Goal: Task Accomplishment & Management: Manage account settings

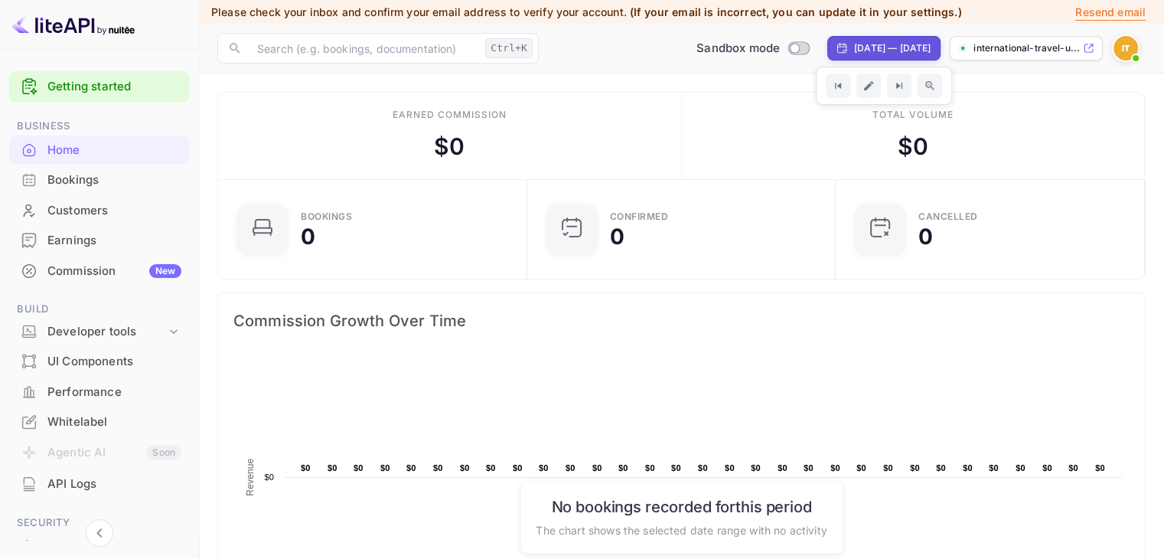
scroll to position [237, 288]
click at [1114, 13] on p "Resend email" at bounding box center [1110, 12] width 70 height 17
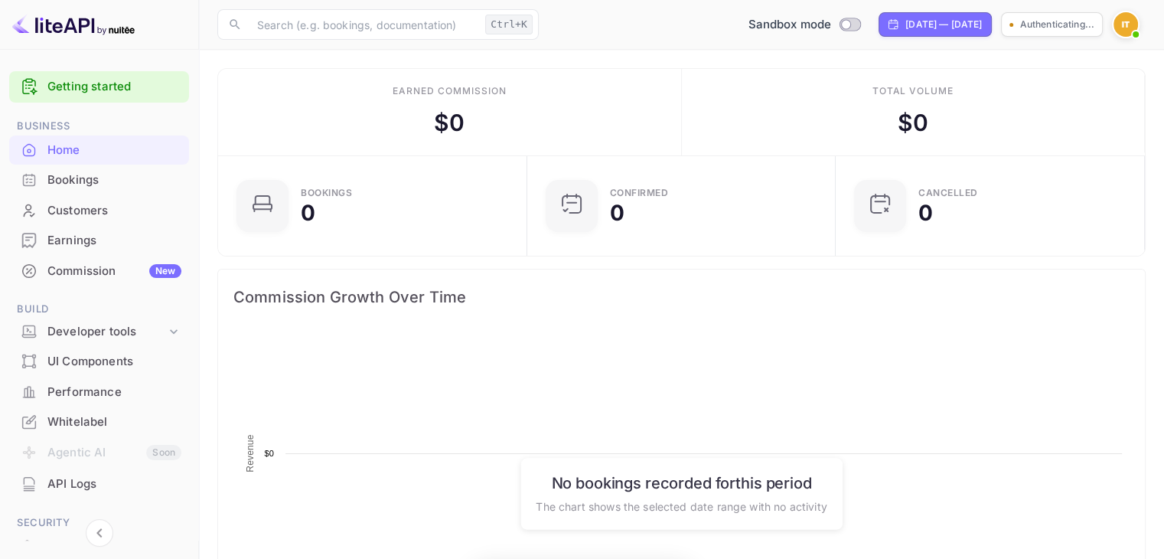
scroll to position [237, 288]
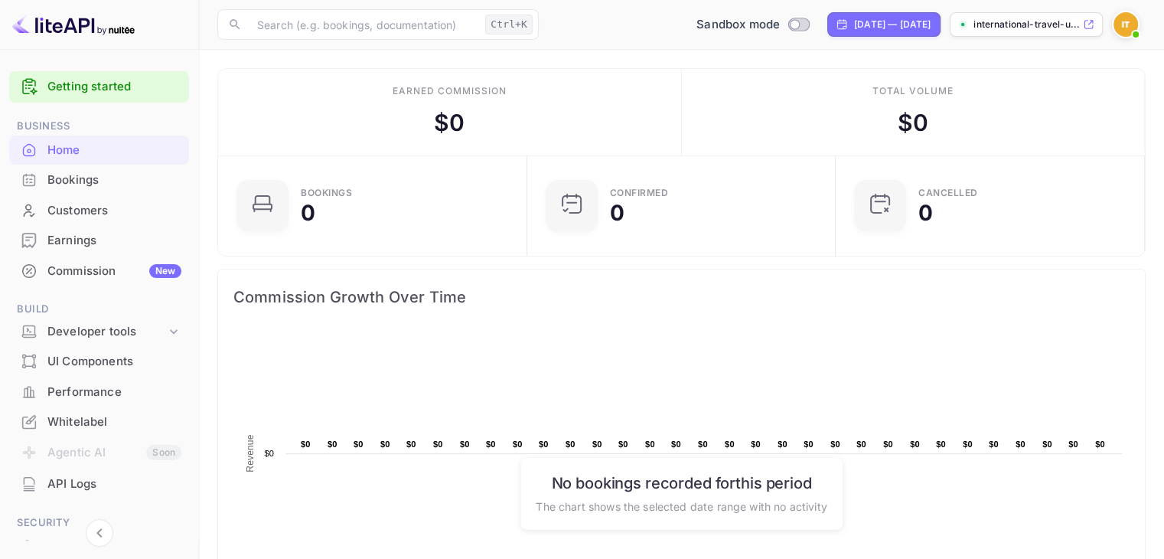
click at [1051, 27] on p "international-travel-u..." at bounding box center [1026, 25] width 106 height 14
click at [991, 22] on p "international-travel-u..." at bounding box center [1026, 25] width 106 height 14
